Goal: Navigation & Orientation: Find specific page/section

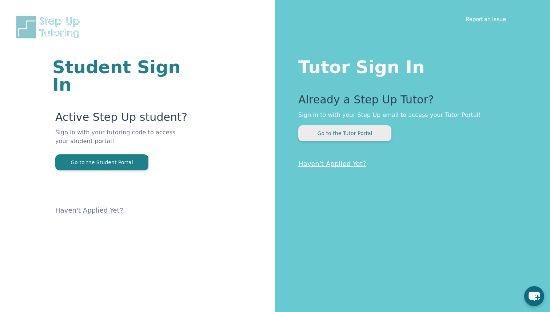
click at [324, 140] on button "Go to the Tutor Portal" at bounding box center [344, 133] width 93 height 16
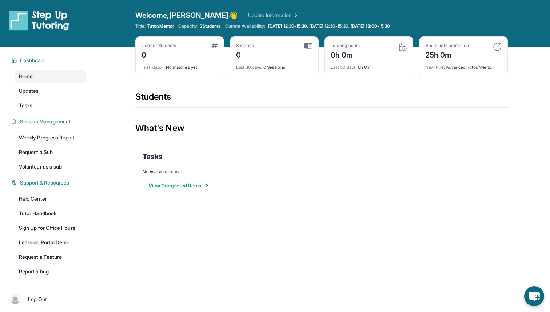
click at [182, 62] on div "First Match : No matches yet" at bounding box center [179, 65] width 76 height 10
click at [181, 79] on div "Current Students 0 First Match : No matches yet Sessions 0 Last 30 days : 0 Ses…" at bounding box center [321, 63] width 372 height 55
click at [187, 65] on div "First Match : No matches yet" at bounding box center [179, 65] width 76 height 10
click at [59, 91] on link "Updates" at bounding box center [50, 90] width 71 height 13
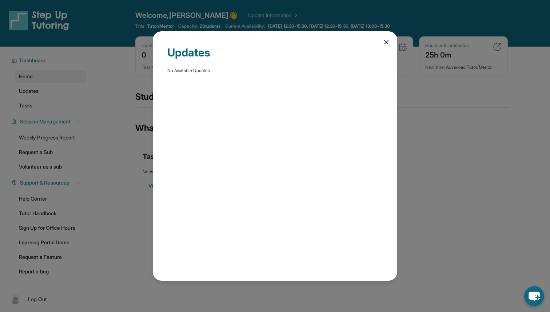
click at [389, 41] on icon at bounding box center [386, 42] width 7 height 7
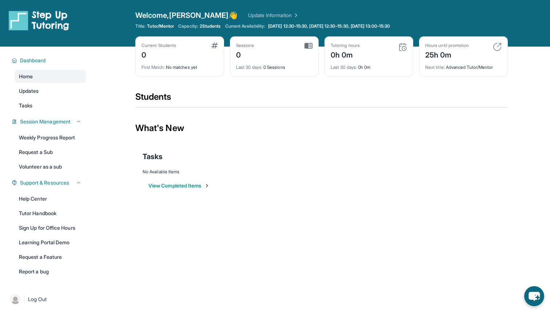
click at [209, 24] on span "2 Students" at bounding box center [210, 26] width 21 height 6
click at [306, 23] on span "[DATE] 12:30-15:30, [DATE] 12:30-15:30, [DATE] 13:00-15:30" at bounding box center [329, 26] width 122 height 6
click at [225, 107] on div at bounding box center [321, 107] width 372 height 1
click at [399, 25] on icon at bounding box center [396, 26] width 6 height 6
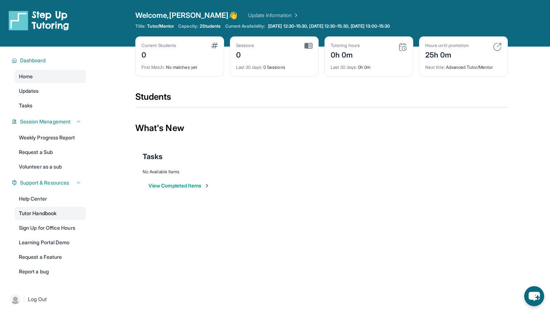
click at [48, 217] on link "Tutor Handbook" at bounding box center [50, 213] width 71 height 13
click at [44, 78] on link "Home" at bounding box center [50, 76] width 71 height 13
click at [43, 17] on img at bounding box center [39, 20] width 60 height 20
click at [17, 23] on img at bounding box center [39, 20] width 60 height 20
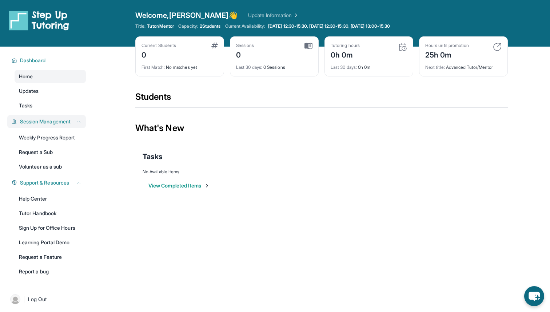
click at [79, 119] on icon at bounding box center [79, 122] width 6 height 6
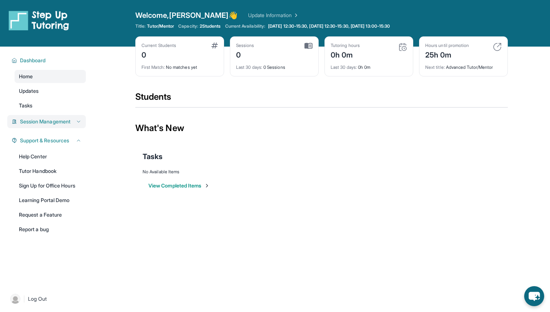
click at [79, 119] on icon at bounding box center [79, 122] width 6 height 6
